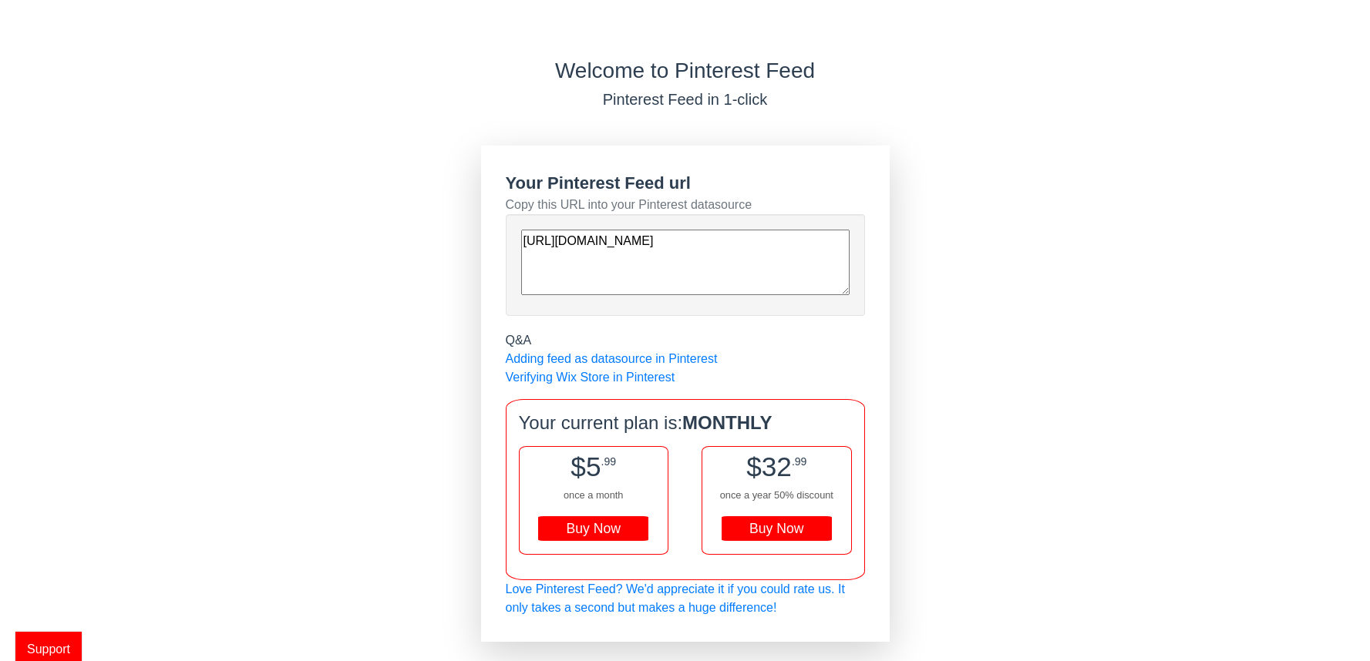
click at [48, 651] on span "Support" at bounding box center [48, 649] width 66 height 35
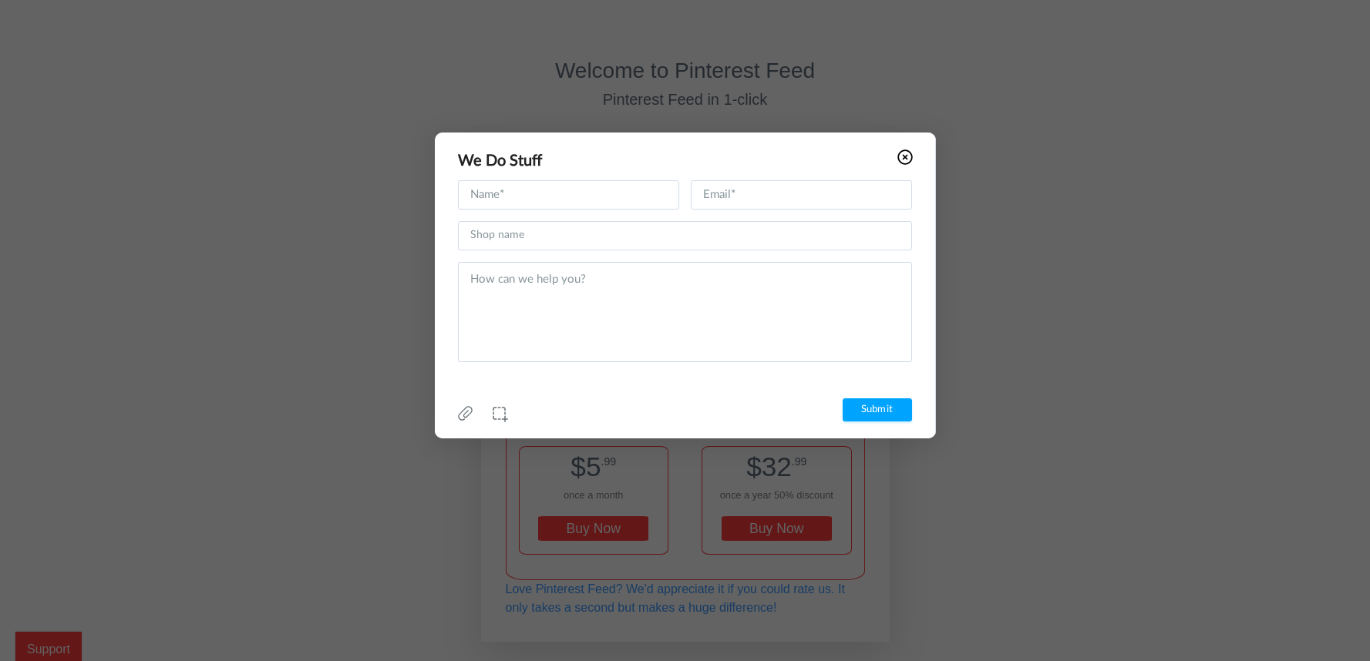
click at [907, 157] on icon at bounding box center [904, 157] width 15 height 15
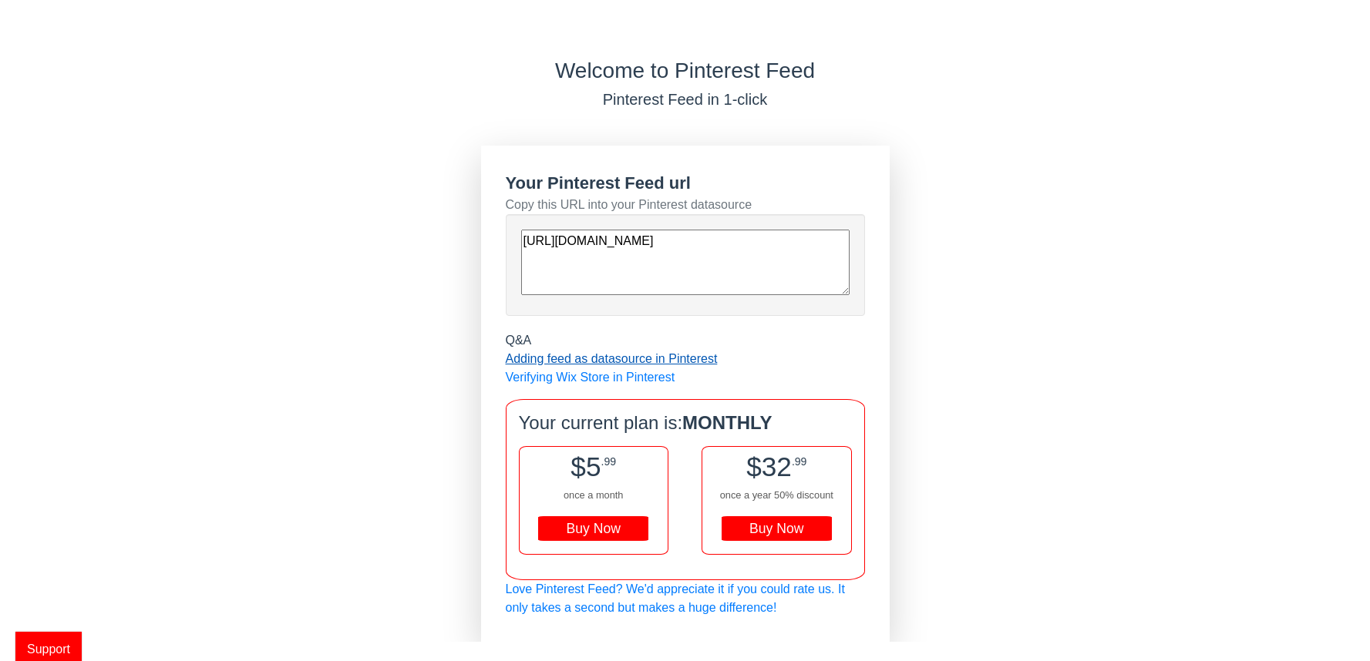
click at [611, 361] on link "Adding feed as datasource in Pinterest" at bounding box center [612, 358] width 212 height 13
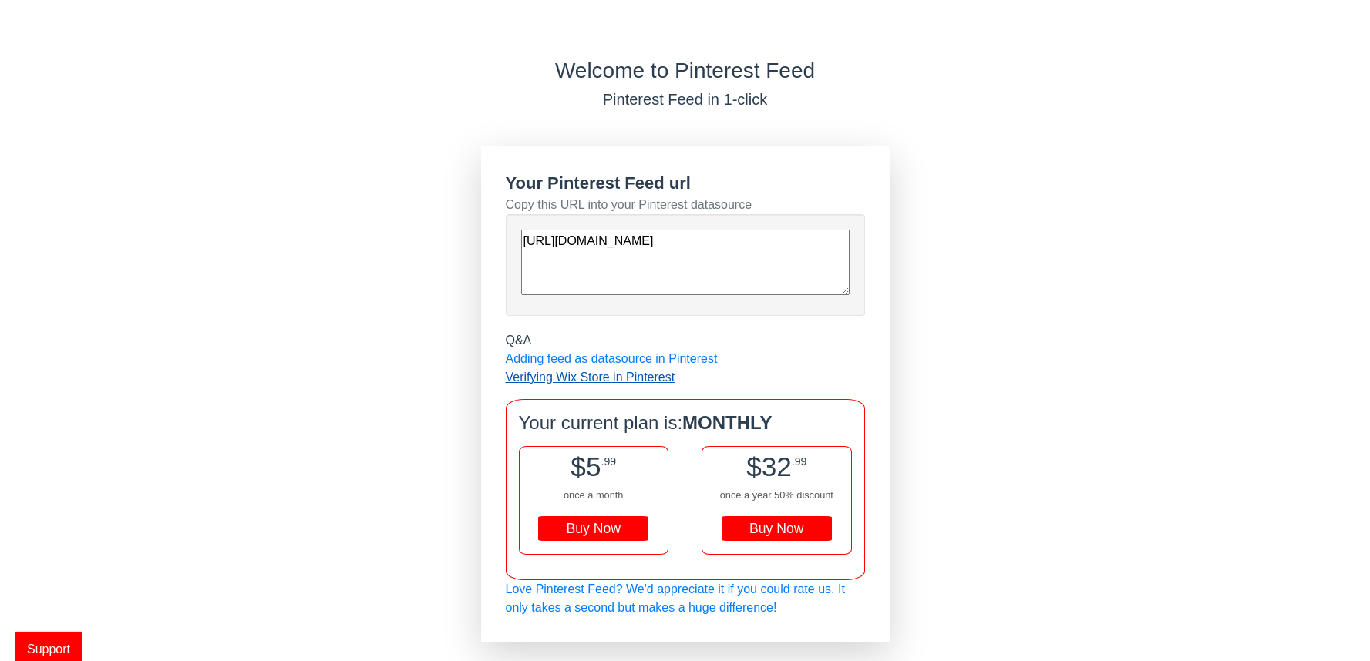
click at [653, 378] on link "Verifying Wix Store in Pinterest" at bounding box center [591, 377] width 170 height 13
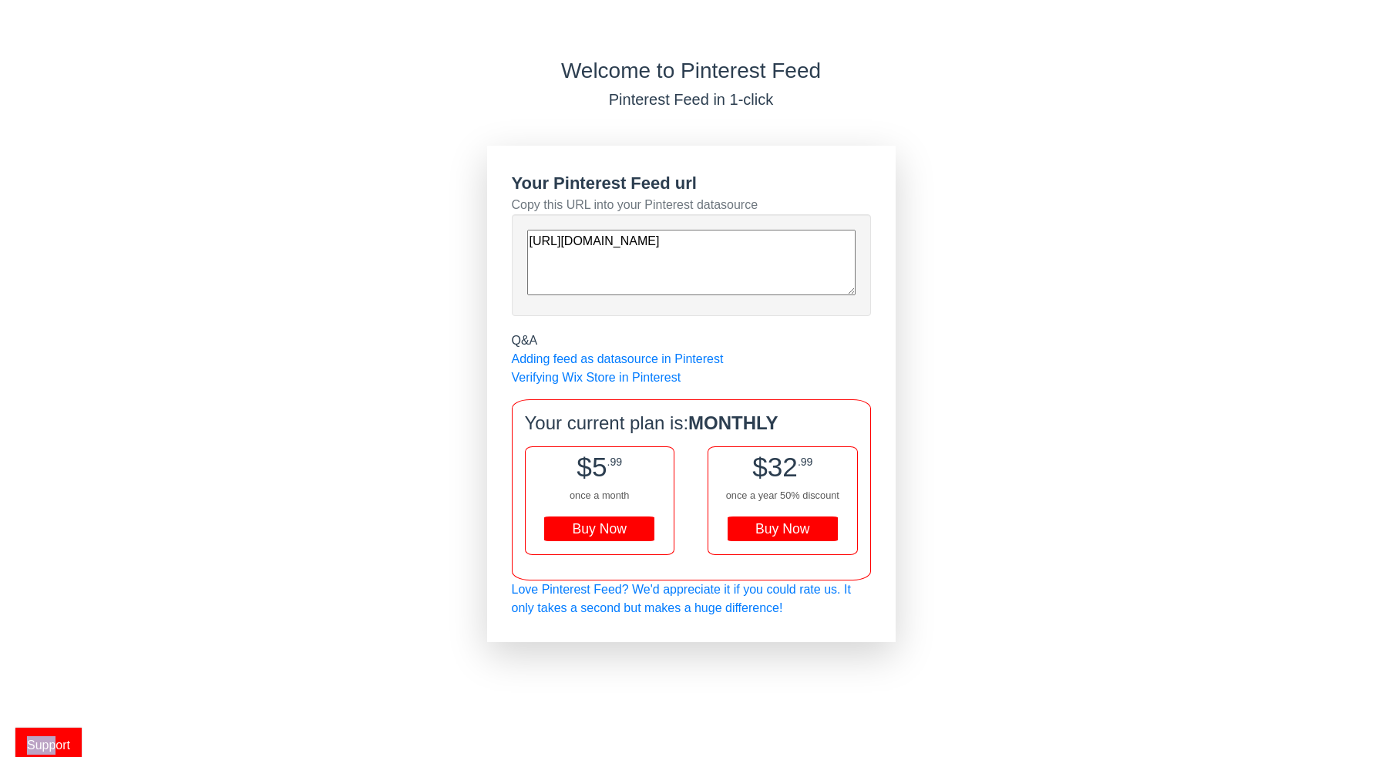
click at [60, 735] on span "Support" at bounding box center [48, 745] width 66 height 35
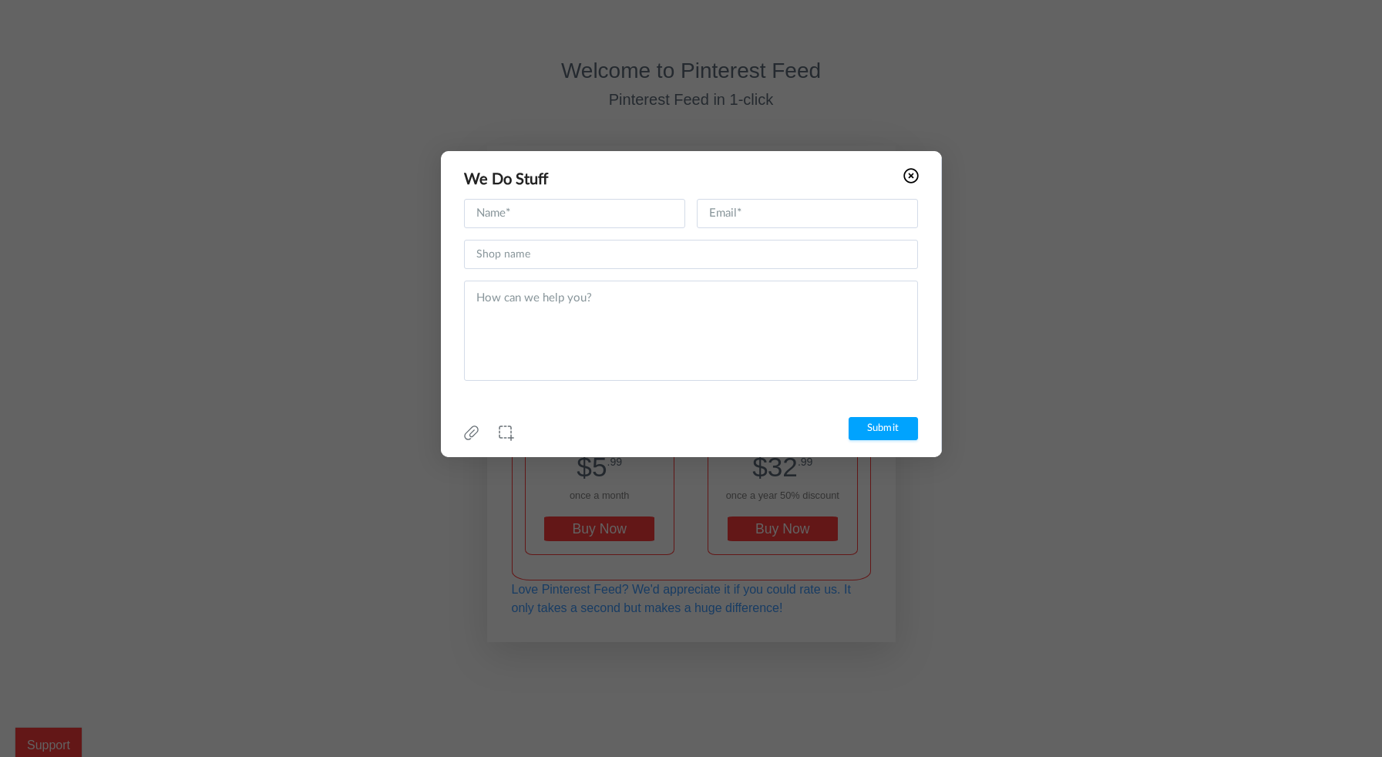
click at [910, 170] on icon at bounding box center [910, 175] width 15 height 15
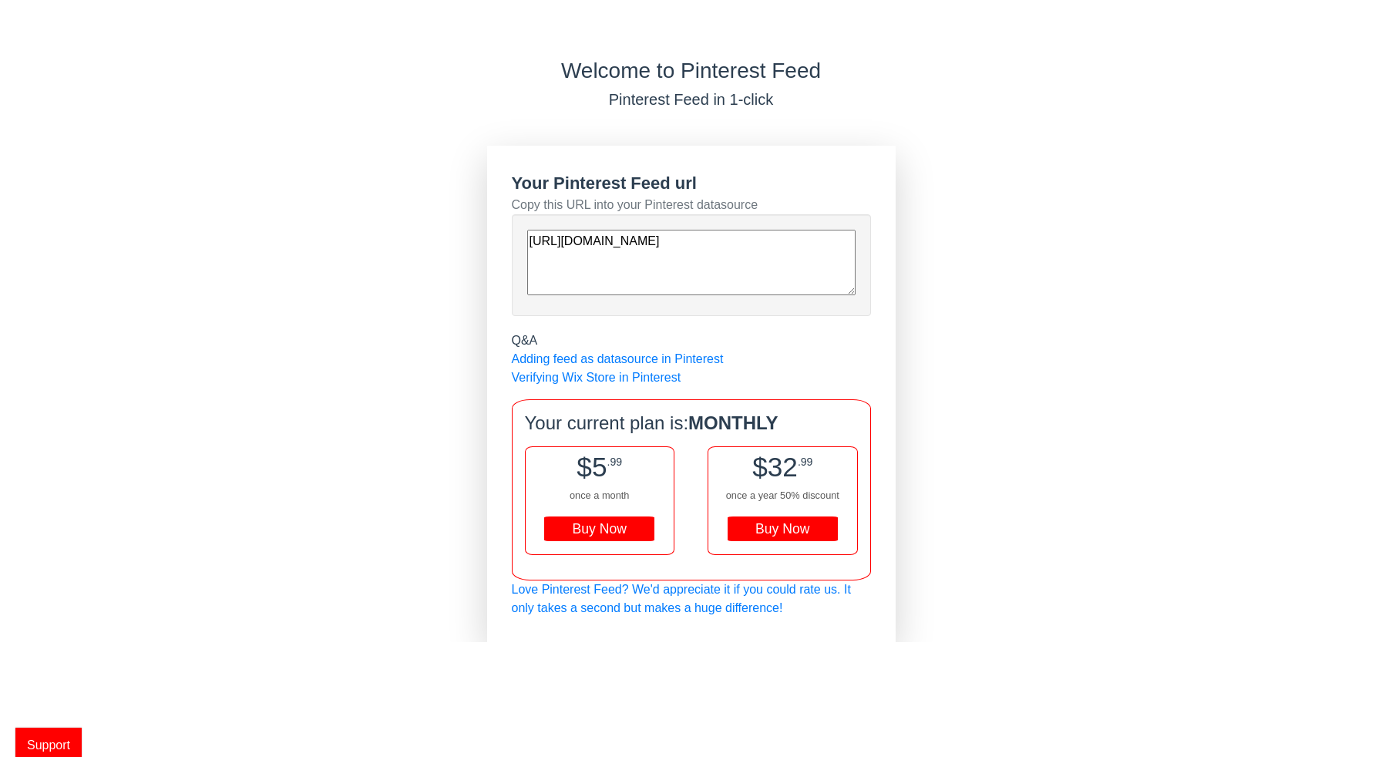
click at [58, 744] on span "Support" at bounding box center [48, 745] width 66 height 35
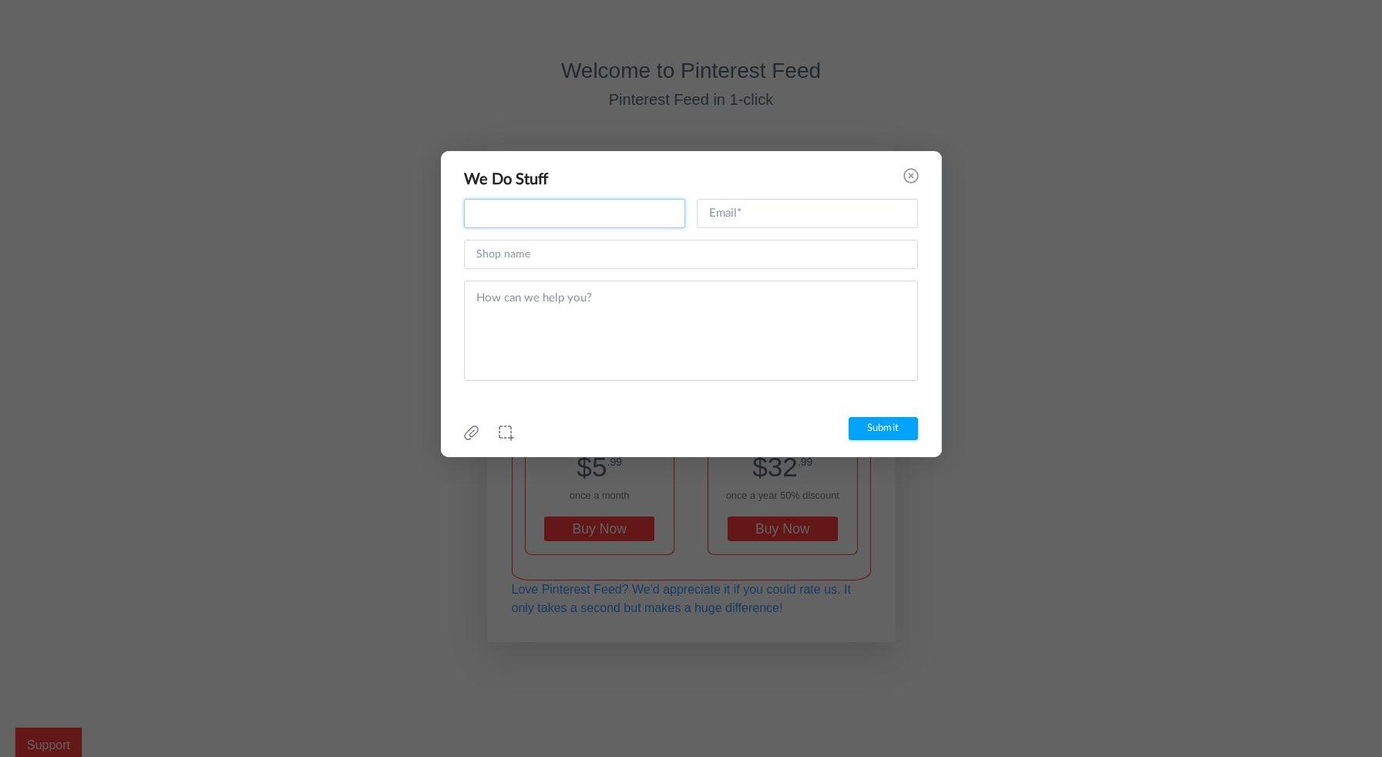
click at [519, 213] on input "text" at bounding box center [574, 213] width 221 height 29
click at [548, 263] on input "text" at bounding box center [691, 254] width 454 height 29
type input "Woodruff and Holmes"
click at [530, 200] on input "text" at bounding box center [574, 213] width 221 height 29
type input "Richard"
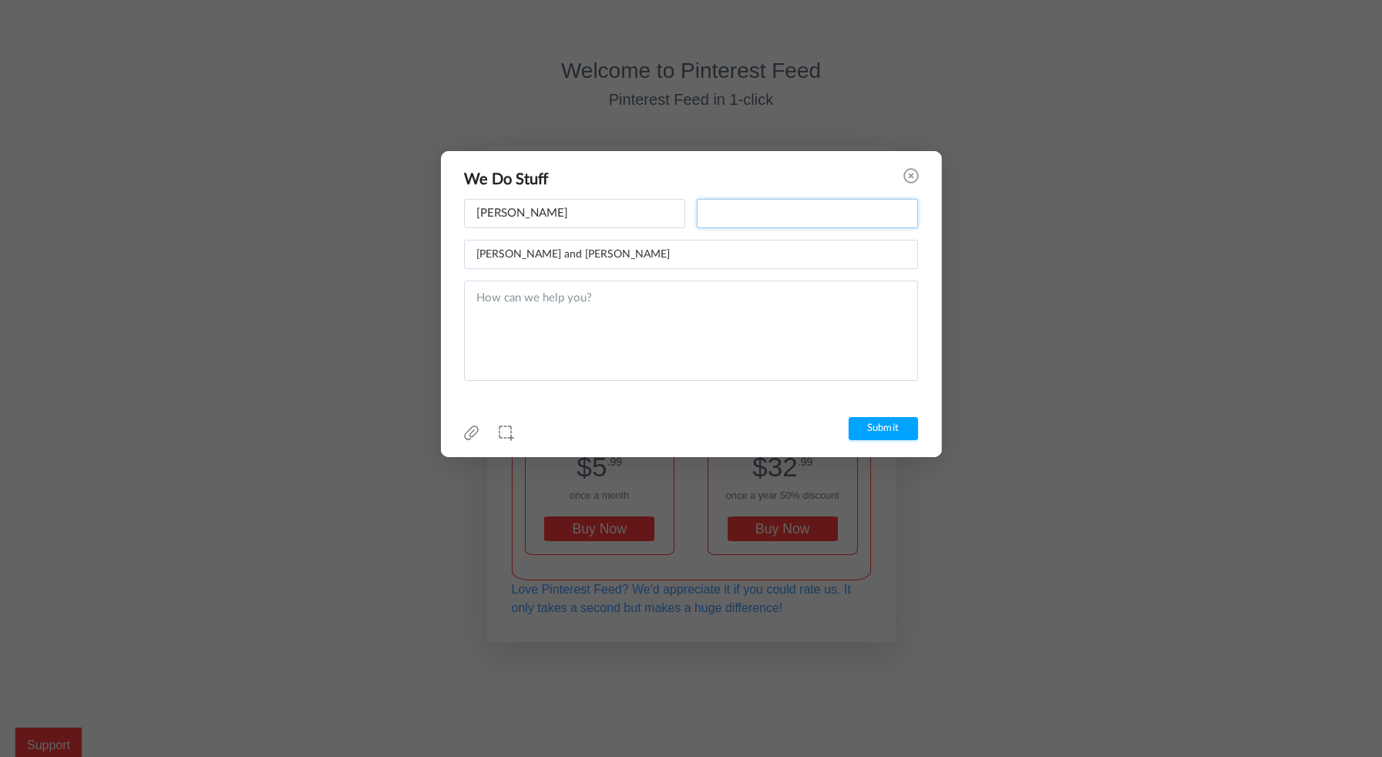
click at [755, 211] on input "text" at bounding box center [807, 213] width 221 height 29
type input "rkswhite@gmail.com"
click at [562, 291] on textarea at bounding box center [691, 331] width 454 height 100
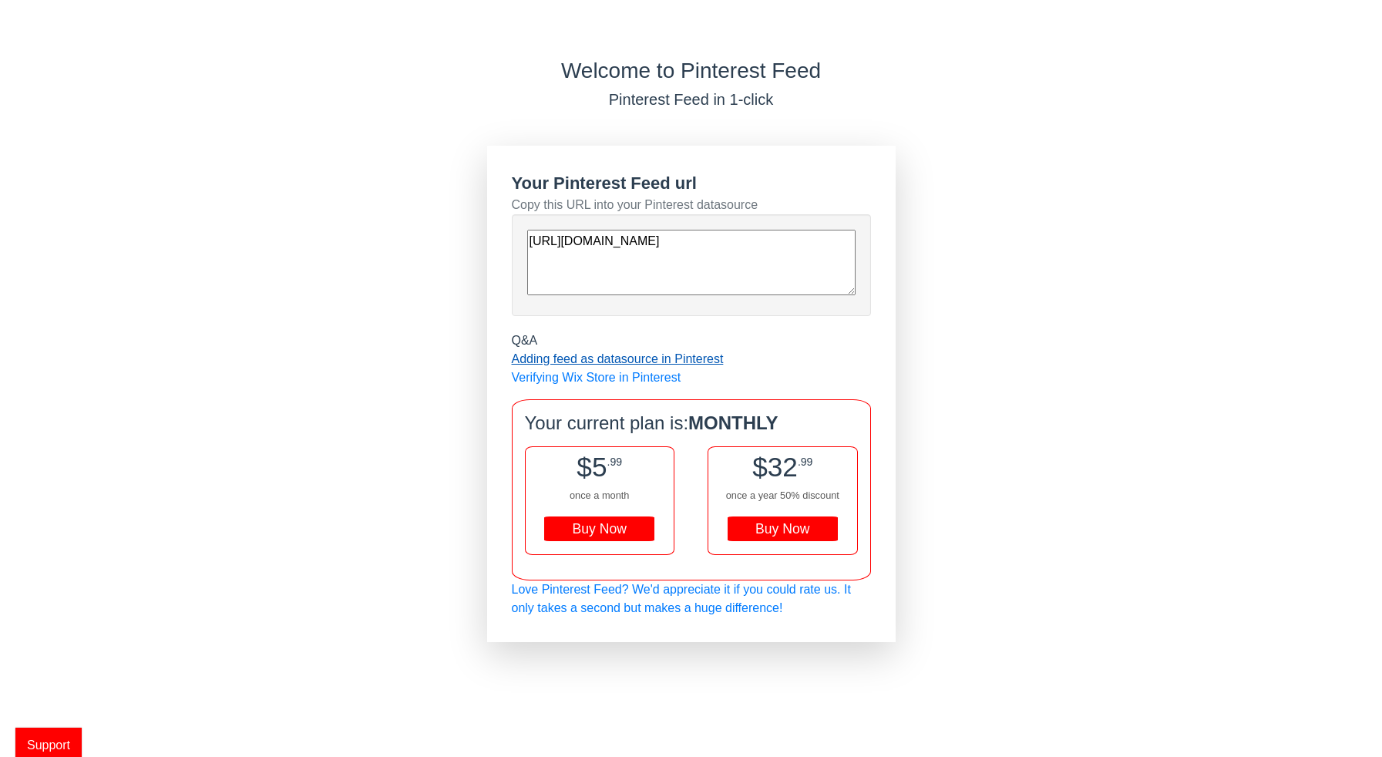
click at [637, 357] on link "Adding feed as datasource in Pinterest" at bounding box center [618, 358] width 212 height 13
